Goal: Task Accomplishment & Management: Complete application form

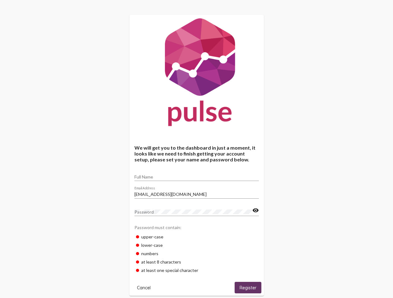
click at [196, 175] on input "Full Name" at bounding box center [196, 177] width 124 height 5
click at [196, 193] on input "[EMAIL_ADDRESS][DOMAIN_NAME]" at bounding box center [196, 194] width 124 height 5
click at [255, 211] on mat-icon "visibility" at bounding box center [255, 210] width 7 height 7
click at [144, 288] on span "Cancel" at bounding box center [144, 288] width 14 height 6
click at [248, 288] on span "Register" at bounding box center [247, 288] width 17 height 6
